Goal: Transaction & Acquisition: Purchase product/service

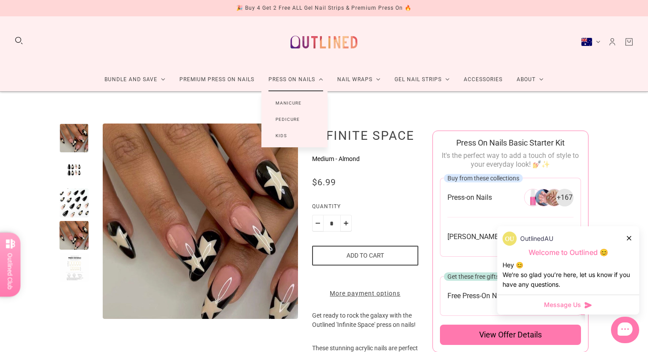
click at [297, 77] on link "Press On Nails" at bounding box center [296, 79] width 69 height 23
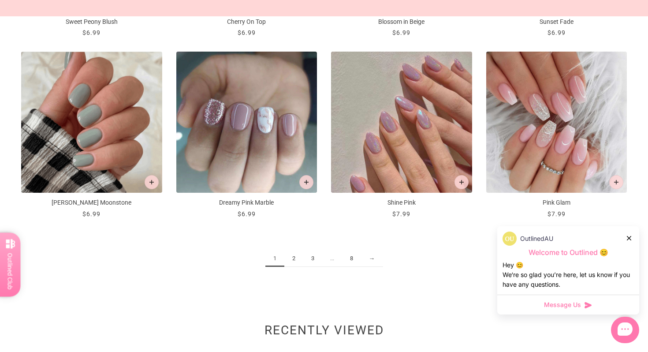
scroll to position [1035, 0]
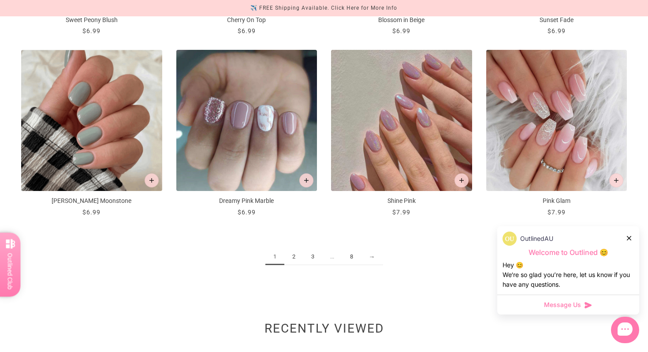
click at [292, 261] on link "2" at bounding box center [293, 257] width 19 height 16
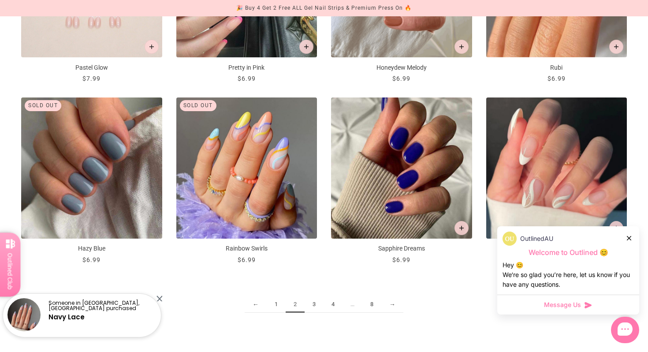
scroll to position [987, 0]
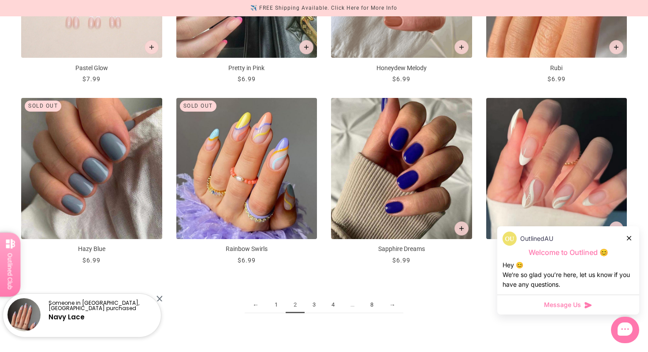
click at [312, 308] on link "3" at bounding box center [314, 305] width 19 height 16
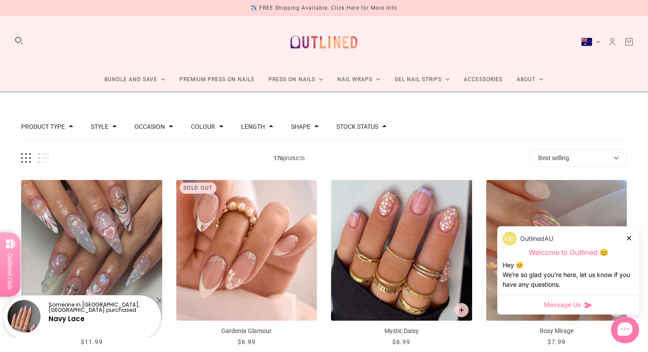
click at [632, 239] on div at bounding box center [629, 237] width 5 height 9
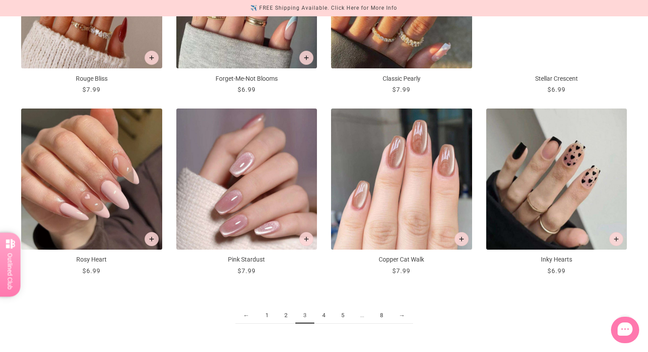
scroll to position [994, 0]
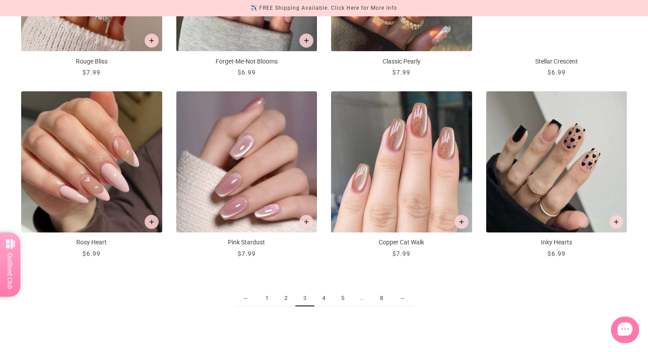
click at [323, 300] on link "4" at bounding box center [323, 298] width 19 height 16
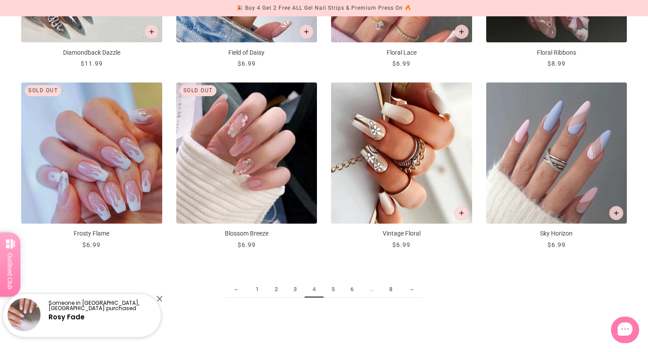
scroll to position [1015, 0]
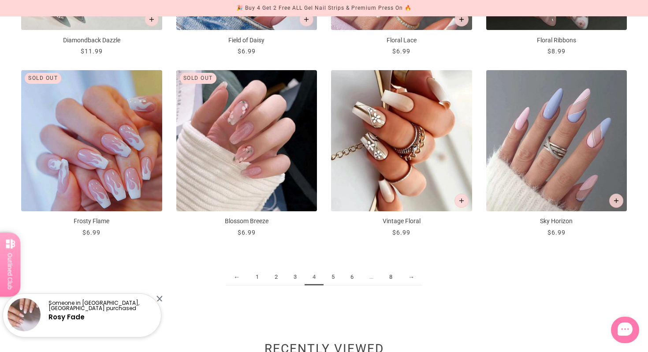
click at [333, 278] on link "5" at bounding box center [333, 277] width 19 height 16
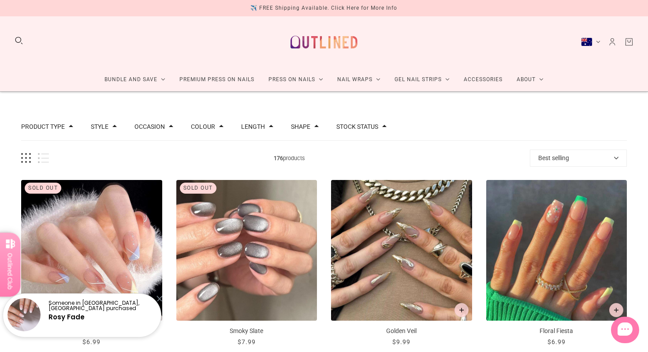
click at [246, 126] on div "Product Type Accessories 1 Press on Manicure 169 Press on Pedicure 6 Style Cat …" at bounding box center [324, 126] width 606 height 27
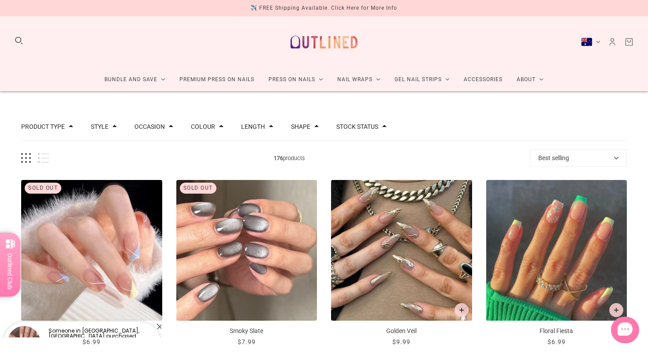
click at [265, 128] on button "Length" at bounding box center [253, 126] width 24 height 6
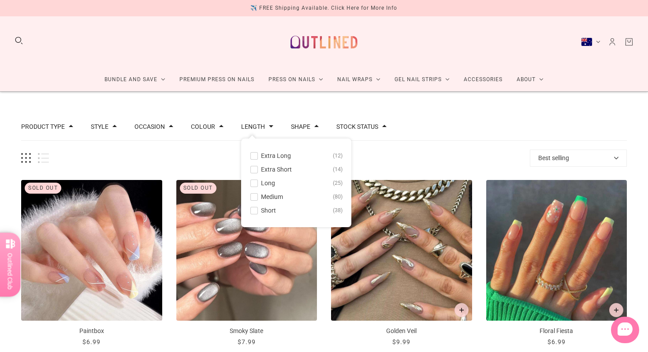
click at [258, 210] on span at bounding box center [254, 210] width 7 height 7
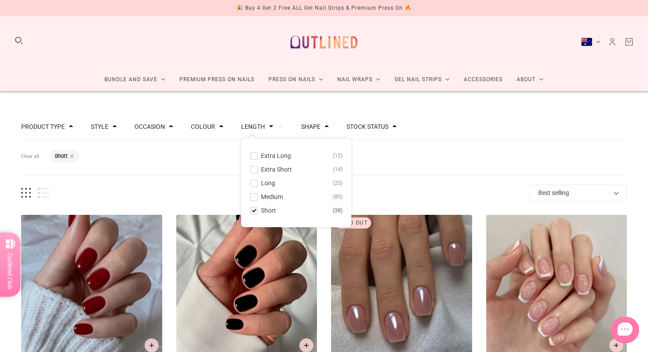
click at [258, 196] on span at bounding box center [254, 197] width 7 height 7
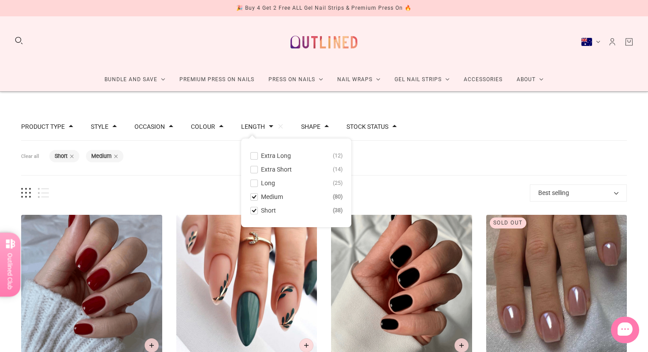
click at [201, 170] on div "Filters Clear all Length: Short Length: Medium" at bounding box center [324, 158] width 606 height 35
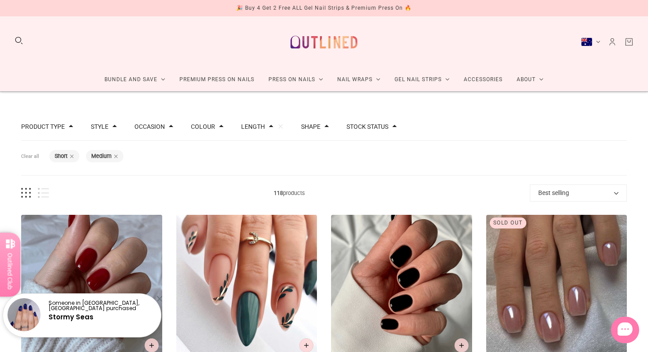
click at [165, 125] on button "Occasion" at bounding box center [150, 126] width 30 height 6
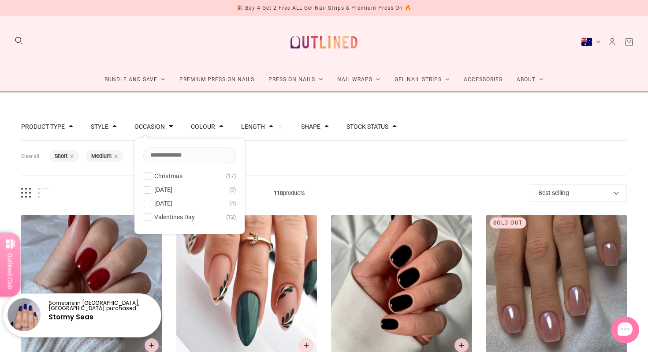
click at [165, 125] on button "Occasion" at bounding box center [150, 126] width 30 height 6
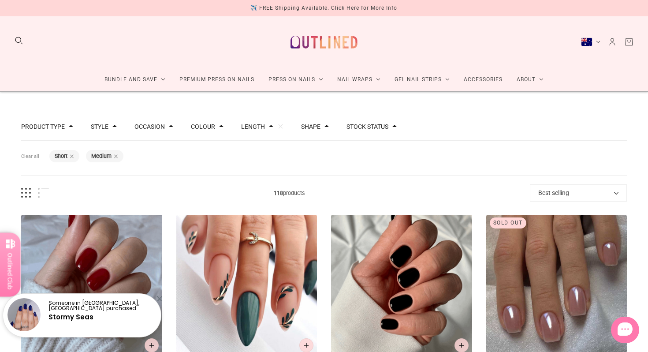
click at [112, 126] on div "Style" at bounding box center [104, 126] width 26 height 6
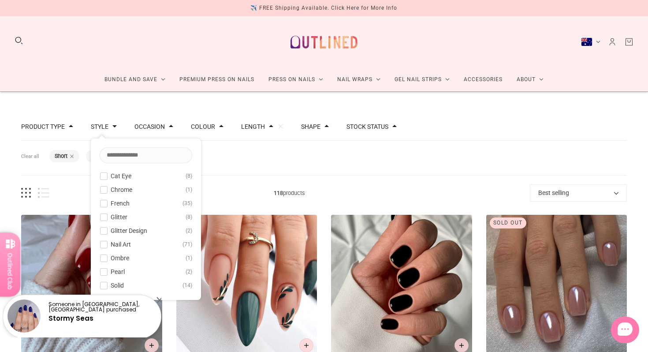
click at [163, 128] on button "Occasion" at bounding box center [150, 126] width 30 height 6
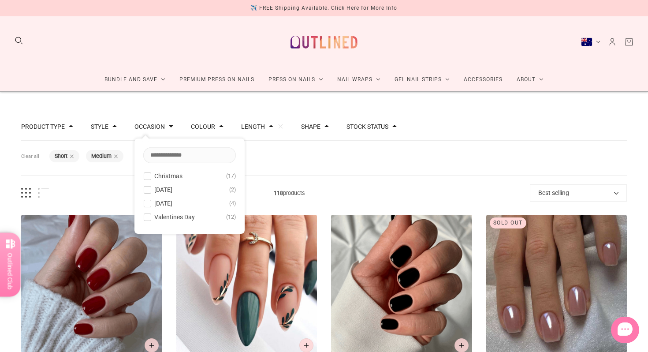
click at [203, 132] on div "Product Type Press on Manicure 118 Style Cat Eye 8 Chrome 1 French 35 Glitter 8…" at bounding box center [324, 126] width 606 height 27
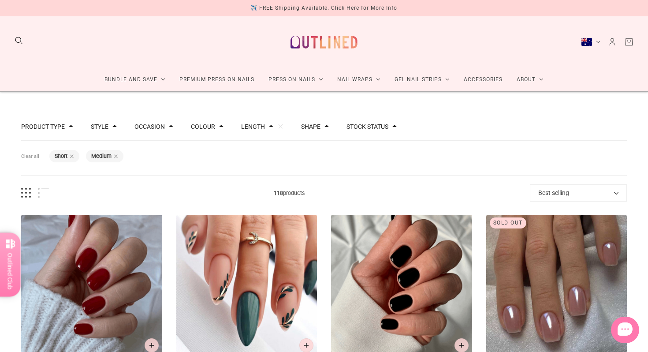
click at [215, 128] on button "Colour" at bounding box center [203, 126] width 24 height 6
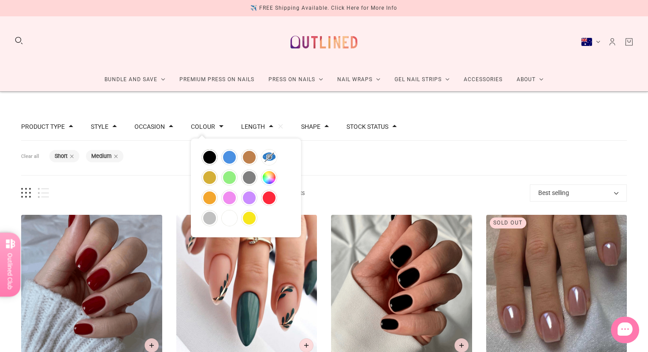
click at [215, 128] on button "Colour" at bounding box center [203, 126] width 24 height 6
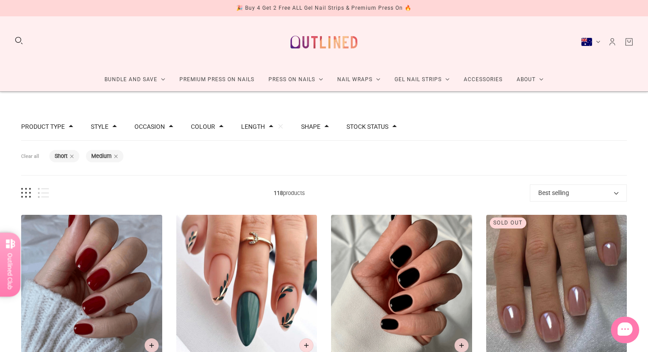
click at [372, 126] on button "Stock status" at bounding box center [368, 126] width 42 height 6
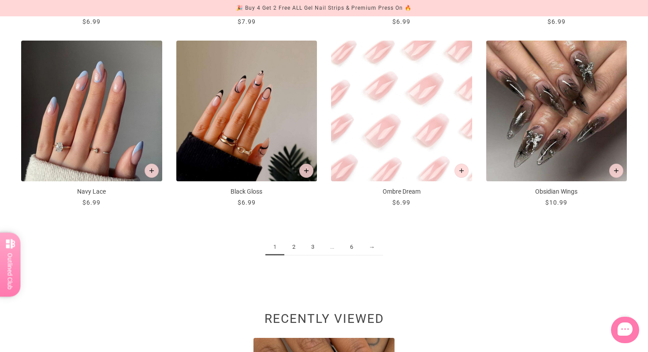
scroll to position [1089, 0]
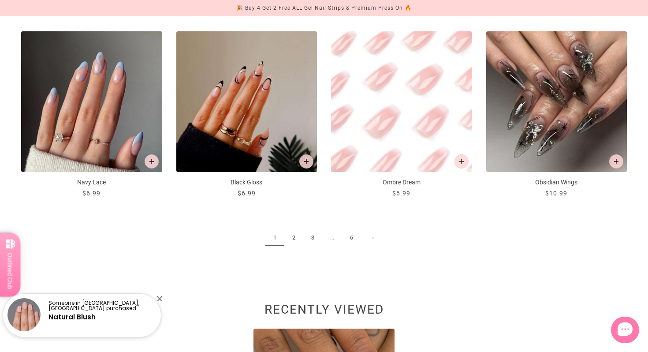
click at [291, 238] on link "2" at bounding box center [293, 238] width 19 height 16
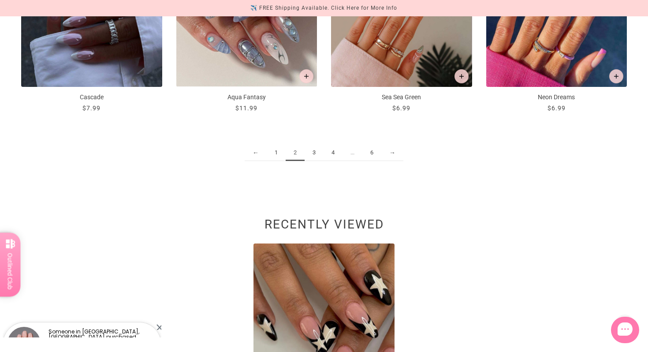
scroll to position [1173, 0]
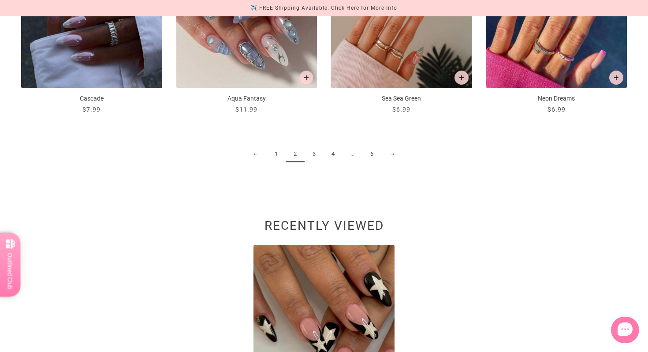
click at [317, 154] on link "3" at bounding box center [314, 154] width 19 height 16
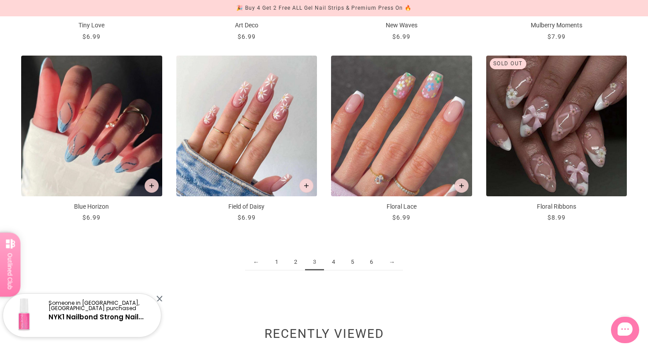
scroll to position [1066, 0]
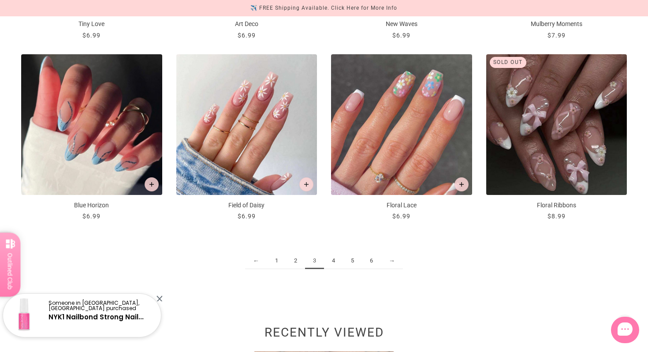
click at [335, 261] on link "4" at bounding box center [333, 261] width 19 height 16
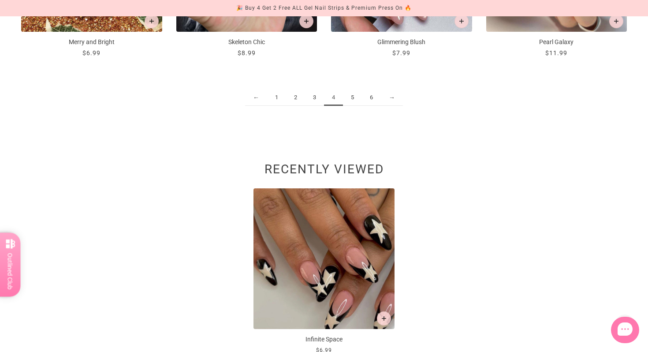
scroll to position [1143, 0]
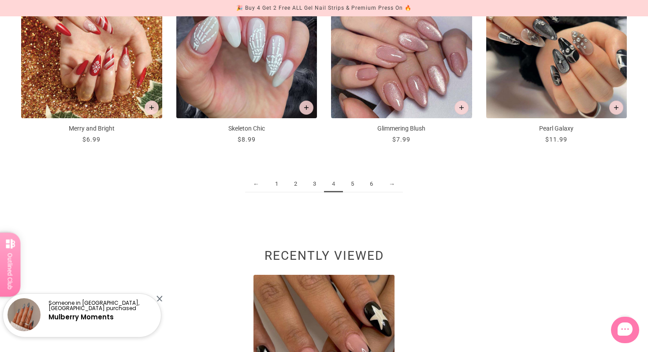
click at [351, 186] on link "5" at bounding box center [352, 184] width 19 height 16
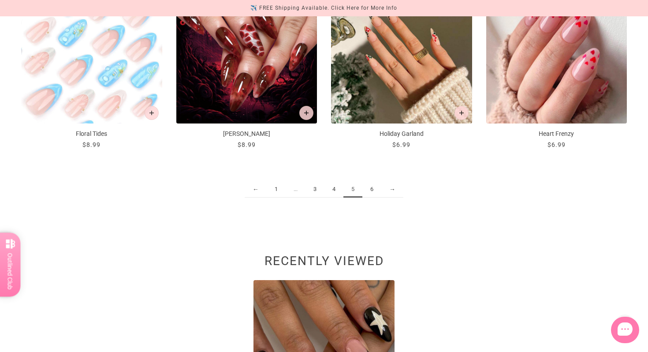
click at [369, 190] on link "6" at bounding box center [372, 189] width 19 height 16
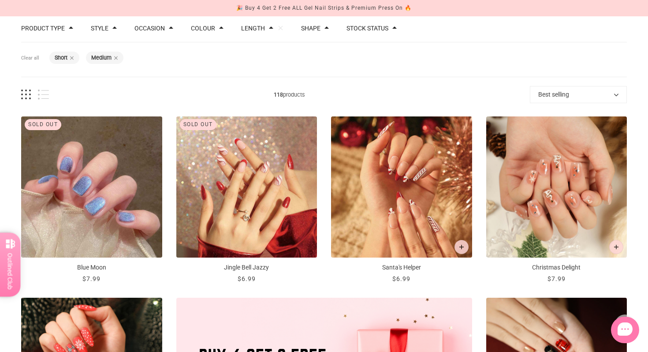
scroll to position [115, 0]
